Goal: Task Accomplishment & Management: Manage account settings

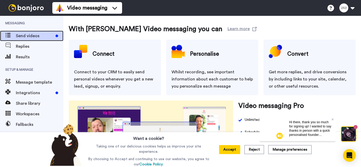
click at [51, 36] on span "Send videos" at bounding box center [35, 36] width 38 height 6
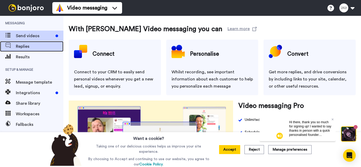
click at [44, 49] on span "Replies" at bounding box center [40, 46] width 48 height 6
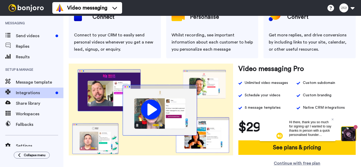
scroll to position [38, 0]
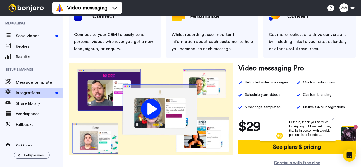
click at [334, 119] on div "Hi there, thank you so much for signing up! I wanted to say thanks in person wi…" at bounding box center [310, 128] width 51 height 25
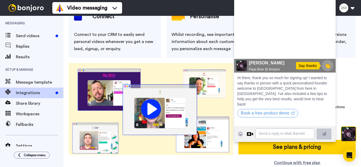
click at [279, 21] on video at bounding box center [285, 30] width 102 height 85
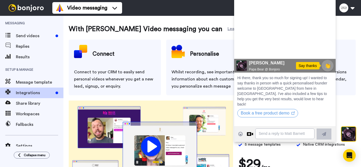
click at [192, 8] on div "Video messaging Help docs Settings" at bounding box center [206, 8] width 309 height 16
click at [346, 33] on div "With Bonjoro Video messaging you can Learn more" at bounding box center [212, 29] width 287 height 11
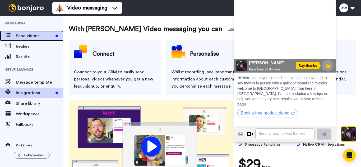
click at [46, 34] on span "Send videos" at bounding box center [35, 36] width 38 height 6
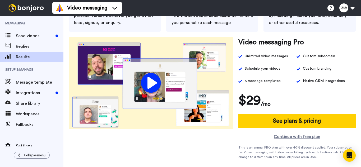
scroll to position [82, 0]
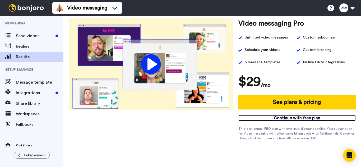
click at [307, 119] on link "Continue with free plan" at bounding box center [296, 118] width 117 height 6
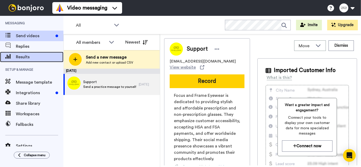
click at [32, 58] on span "Results" at bounding box center [40, 57] width 48 height 6
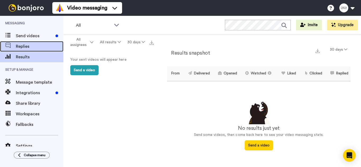
click at [36, 47] on span "Replies" at bounding box center [40, 46] width 48 height 6
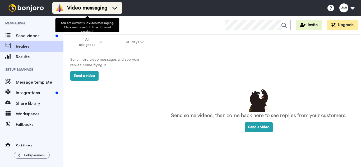
click at [118, 5] on icon at bounding box center [115, 7] width 8 height 5
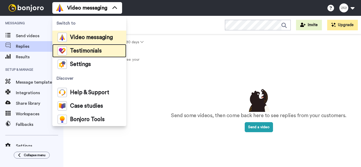
click at [103, 47] on li "Testimonials" at bounding box center [89, 50] width 74 height 13
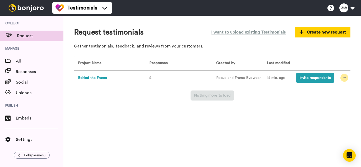
click at [343, 79] on icon at bounding box center [344, 78] width 3 height 4
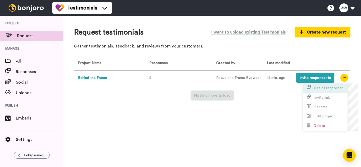
click at [330, 89] on span "See all responses" at bounding box center [328, 88] width 29 height 4
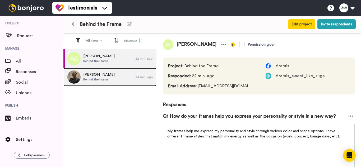
click at [137, 73] on div "[PERSON_NAME] Behind the Frame 34 min. ago" at bounding box center [109, 77] width 93 height 19
